Goal: Contribute content

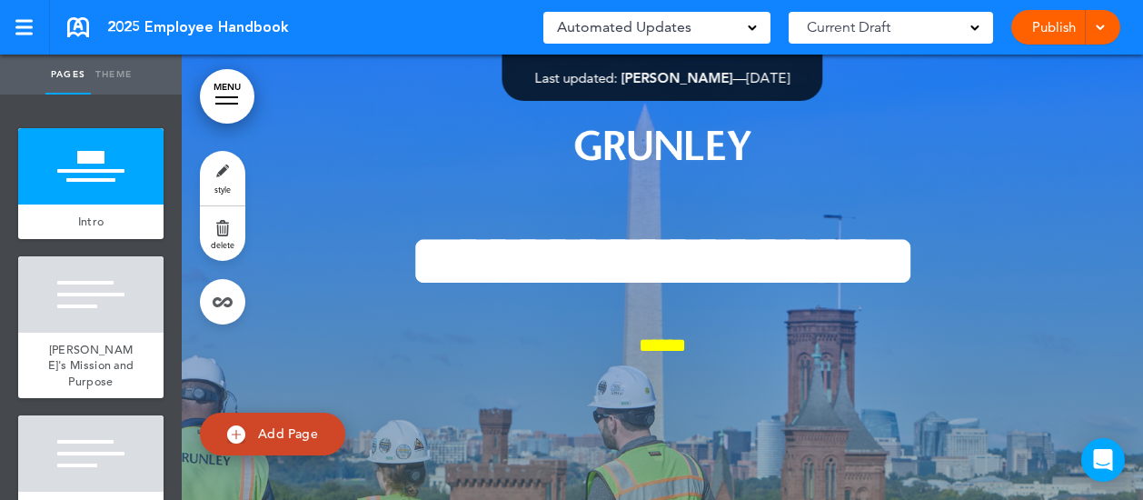
click at [391, 165] on div "**********" at bounding box center [662, 496] width 908 height 883
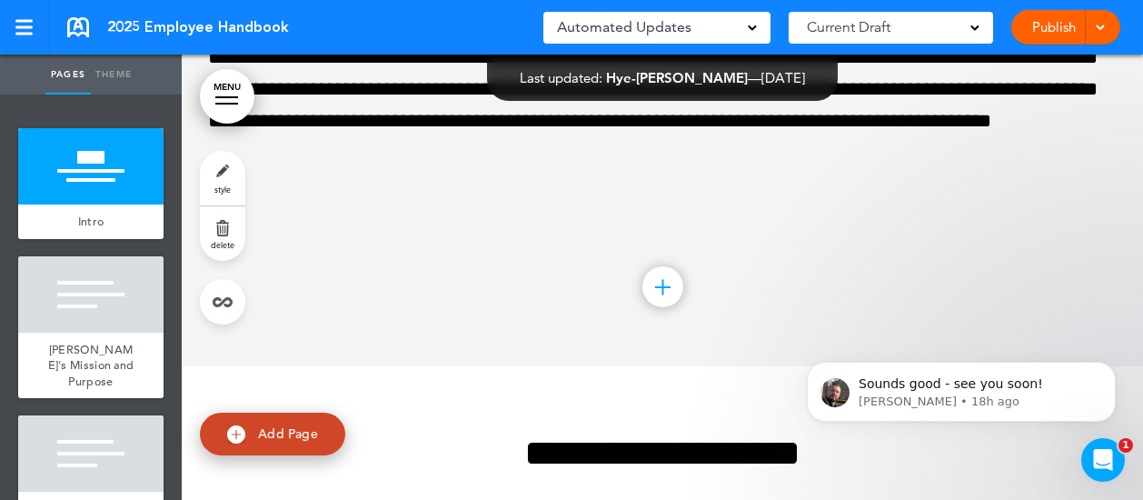
scroll to position [47421, 0]
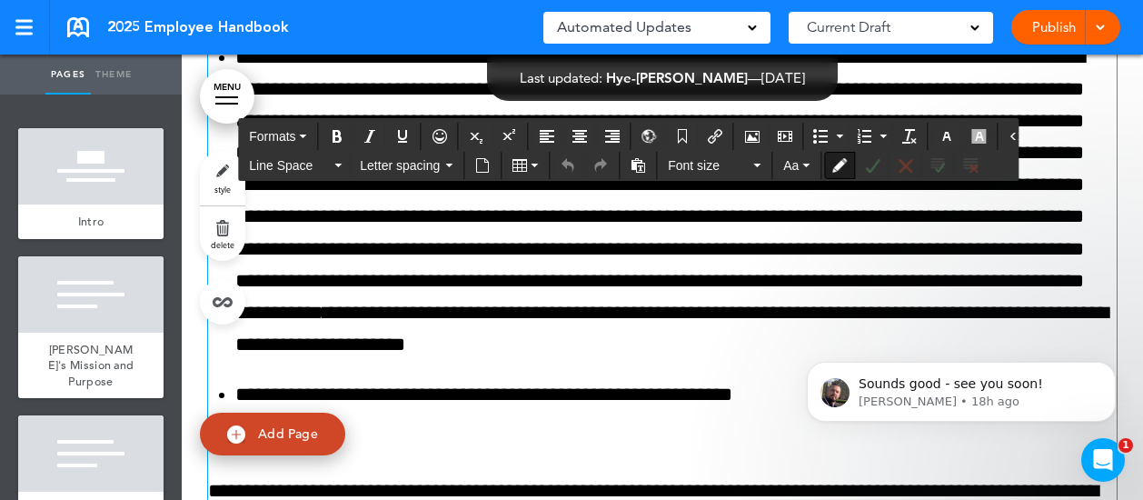
click at [391, 165] on span "Letter spacing" at bounding box center [401, 165] width 82 height 18
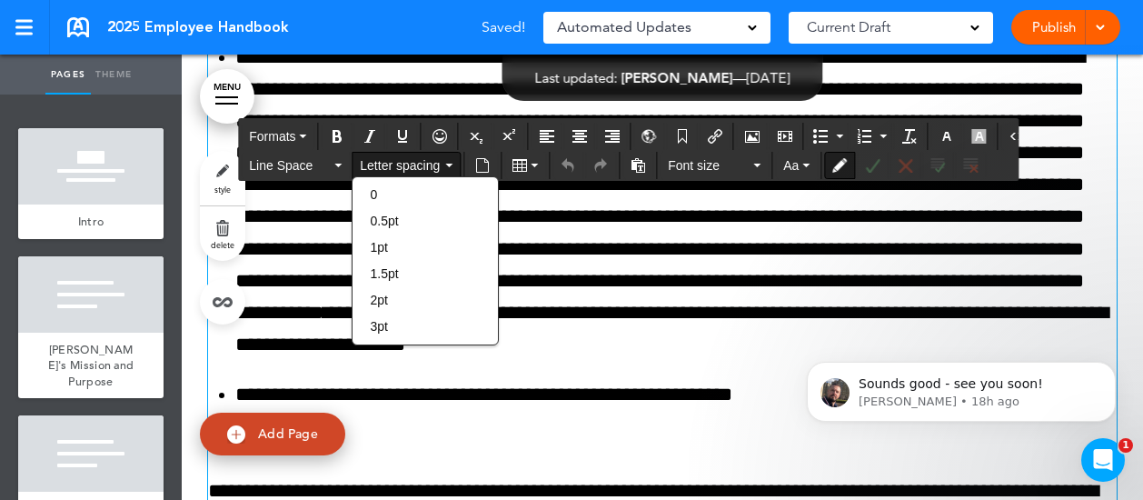
scroll to position [115129, 0]
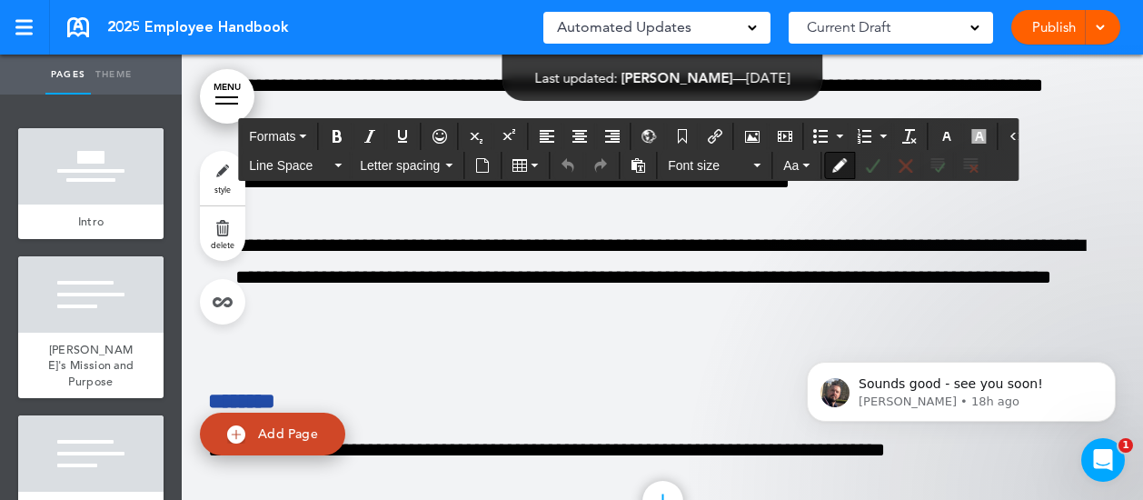
scroll to position [117703, 0]
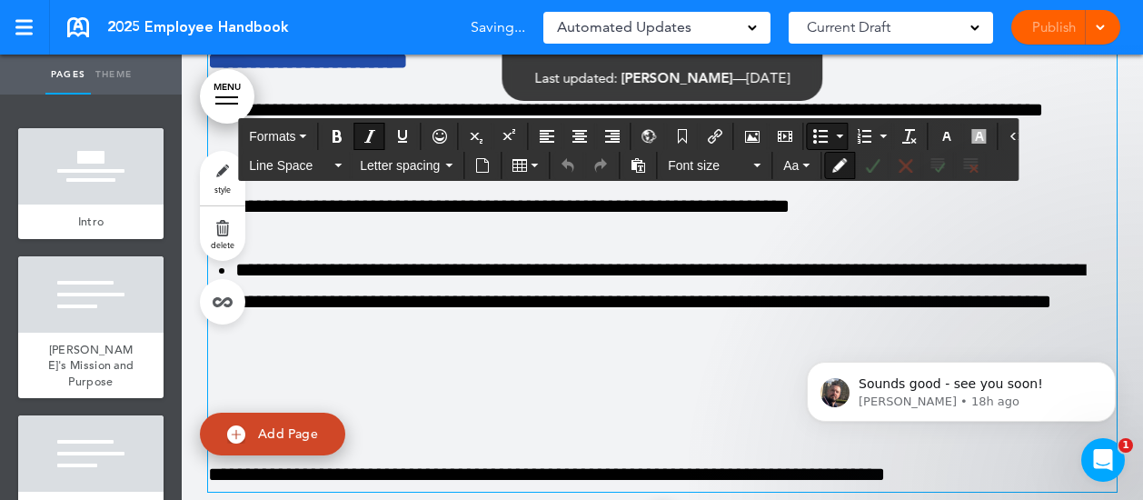
click at [928, 172] on button "Accept all changes" at bounding box center [937, 165] width 29 height 25
click at [934, 164] on icon "Accept all changes" at bounding box center [937, 165] width 15 height 15
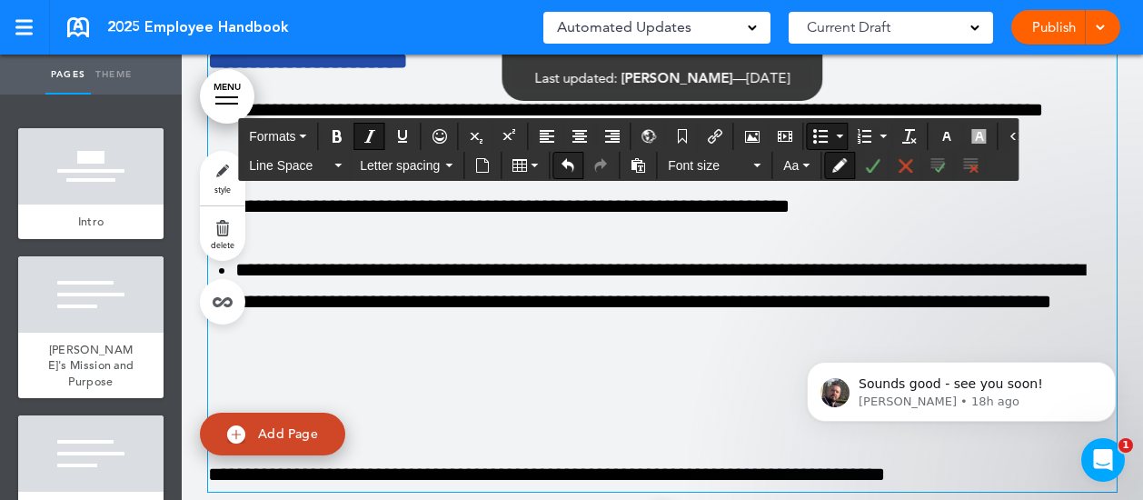
click at [560, 168] on icon "Undo" at bounding box center [567, 165] width 15 height 15
click at [934, 175] on button "Accept all changes" at bounding box center [937, 165] width 29 height 25
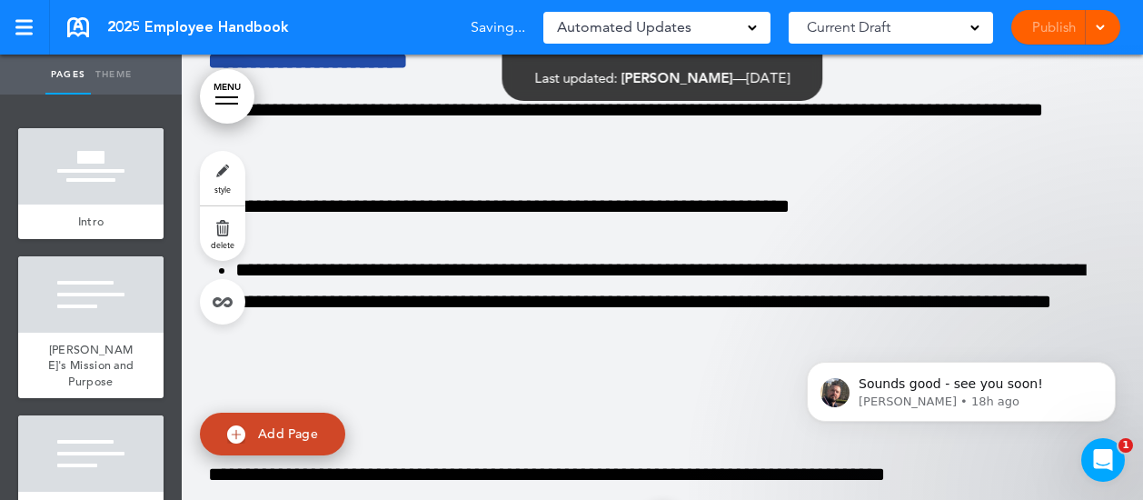
click at [1077, 30] on link "Publish" at bounding box center [1053, 27] width 57 height 35
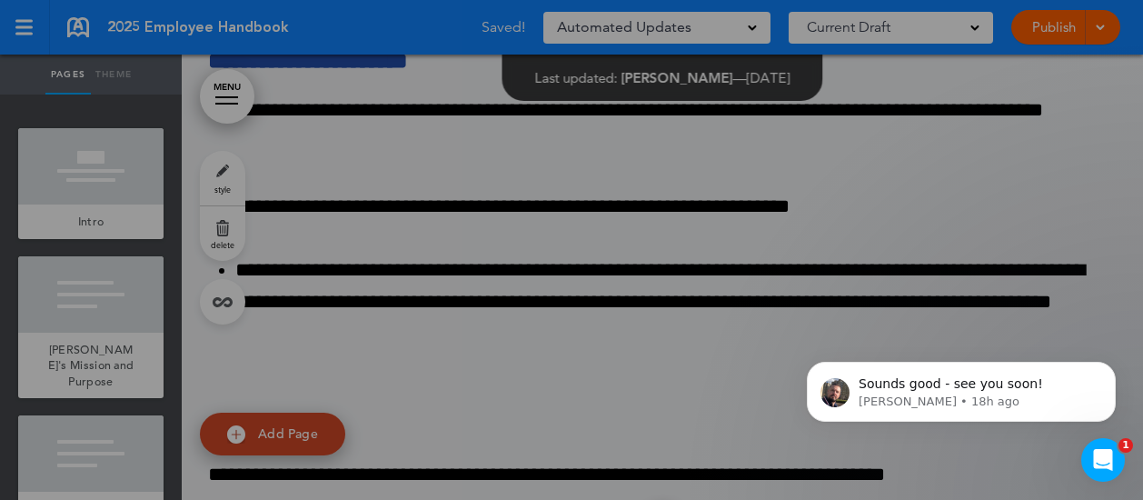
scroll to position [0, 0]
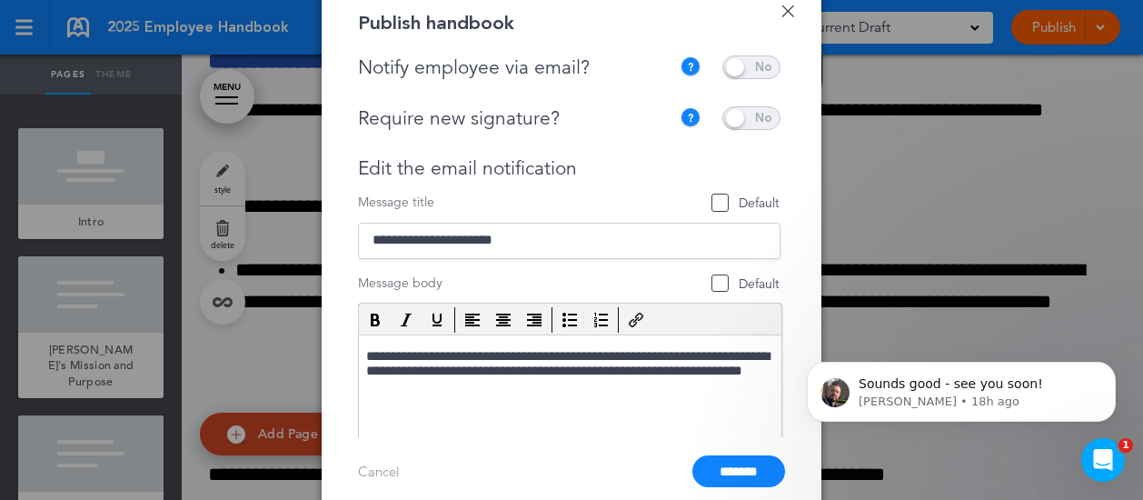
click at [758, 56] on span at bounding box center [751, 67] width 58 height 24
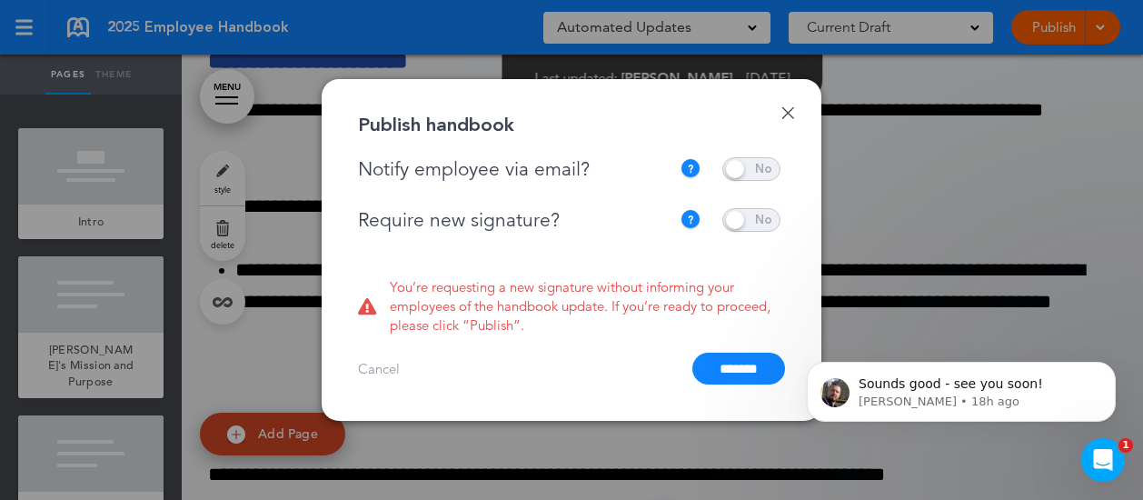
click at [739, 225] on span at bounding box center [751, 220] width 58 height 24
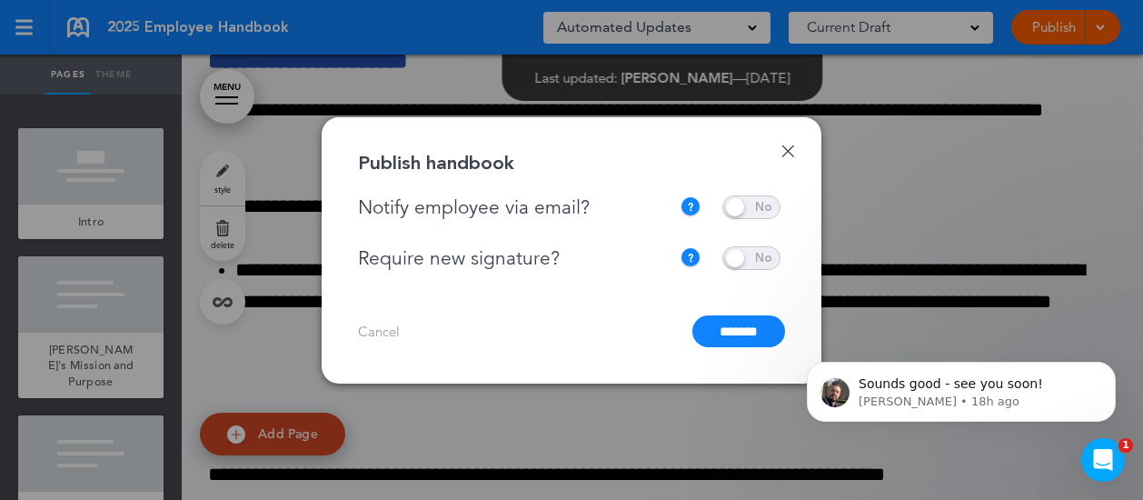
click at [740, 328] on input "*******" at bounding box center [738, 331] width 93 height 32
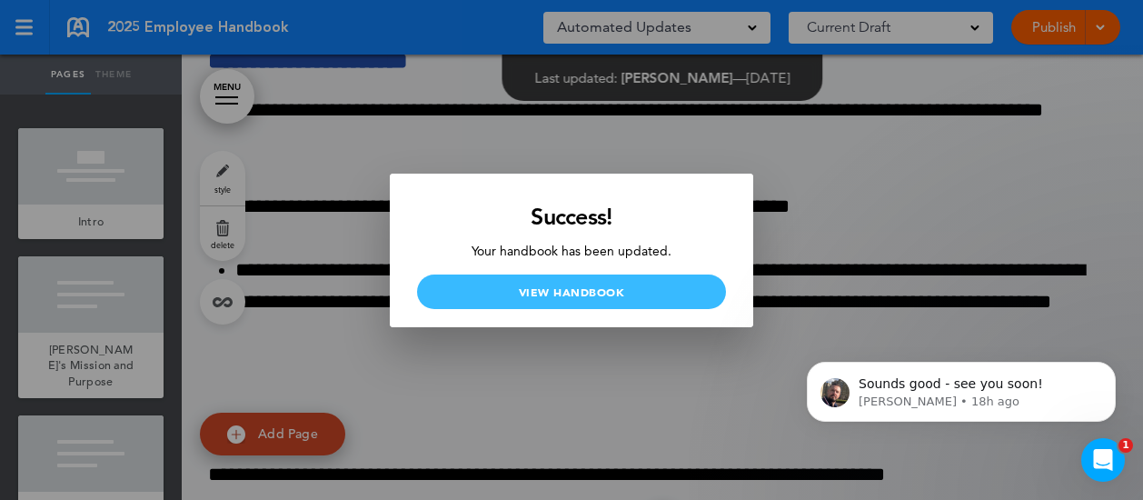
click at [658, 297] on link "View Handbook" at bounding box center [571, 291] width 309 height 35
